Goal: Task Accomplishment & Management: Manage account settings

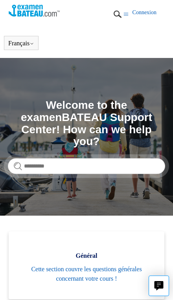
click at [150, 11] on link "Connexion" at bounding box center [149, 14] width 32 height 12
click at [150, 9] on link "Connexion" at bounding box center [149, 14] width 32 height 12
click at [163, 9] on button "[PERSON_NAME]" at bounding box center [160, 13] width 10 height 10
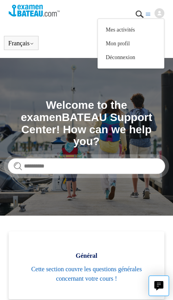
click at [127, 30] on link "Mes activités" at bounding box center [131, 30] width 66 height 14
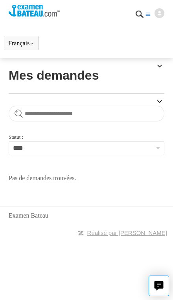
click at [149, 14] on icon "Ouvrir/Fermer le menu de navigation" at bounding box center [148, 14] width 5 height 5
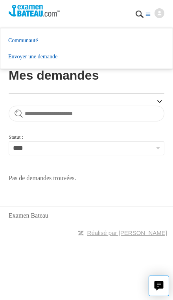
click at [53, 57] on link "Envoyer une demande" at bounding box center [86, 56] width 157 height 8
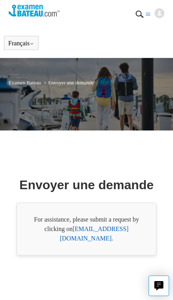
click at [162, 15] on img at bounding box center [160, 13] width 10 height 10
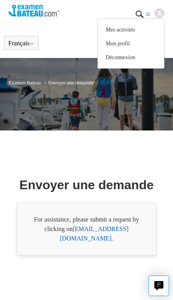
click at [125, 30] on link "Mes activités" at bounding box center [131, 30] width 66 height 14
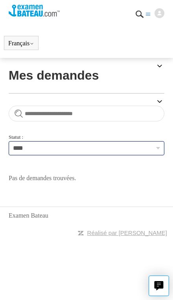
click at [158, 149] on select "**********" at bounding box center [87, 148] width 156 height 14
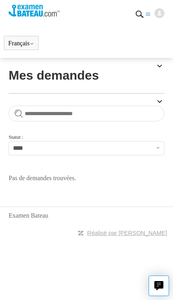
click at [163, 100] on icon "Ouvrir/Fermer le menu de navigation" at bounding box center [160, 102] width 8 height 8
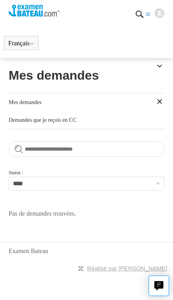
click at [163, 67] on icon "Ouvrir/Fermer le menu de navigation" at bounding box center [160, 66] width 8 height 8
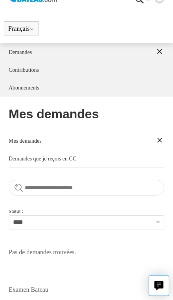
scroll to position [28, 0]
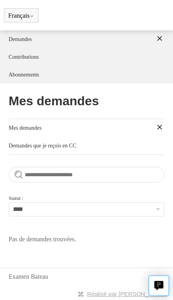
click at [44, 279] on link "Examen Bateau" at bounding box center [29, 276] width 40 height 9
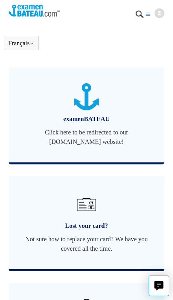
scroll to position [555, 0]
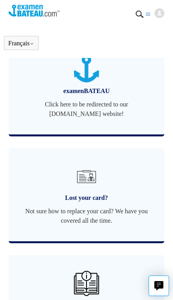
click at [111, 217] on span "Not sure how to replace your card? We have you covered all the time." at bounding box center [86, 215] width 132 height 19
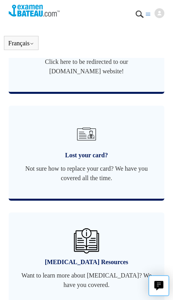
scroll to position [598, 0]
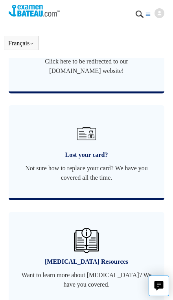
click at [96, 134] on img at bounding box center [86, 133] width 25 height 25
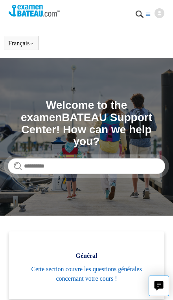
click at [150, 10] on button "Ouvrir/Fermer le menu de navigation" at bounding box center [148, 14] width 5 height 12
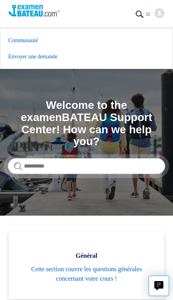
click at [164, 11] on img at bounding box center [160, 13] width 10 height 10
click at [132, 27] on link "Mes activités" at bounding box center [131, 30] width 66 height 14
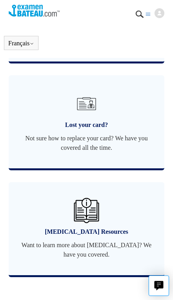
scroll to position [628, 0]
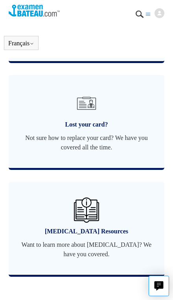
click at [99, 116] on img at bounding box center [86, 103] width 25 height 25
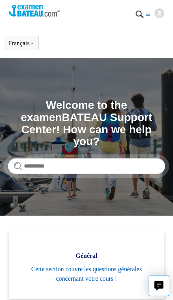
click at [163, 9] on button "[PERSON_NAME]" at bounding box center [160, 13] width 10 height 10
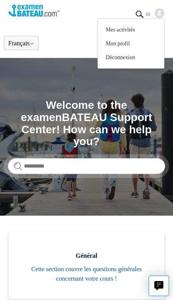
click at [131, 30] on link "Mes activités" at bounding box center [131, 30] width 66 height 14
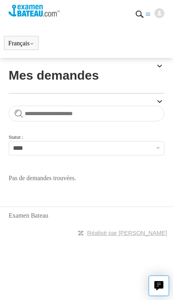
click at [163, 13] on img at bounding box center [160, 13] width 10 height 10
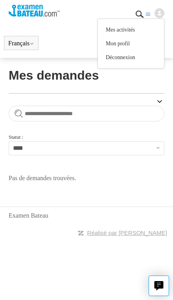
click at [131, 58] on link "Déconnexion" at bounding box center [131, 57] width 66 height 14
